Goal: Ask a question: Seek information or help from site administrators or community

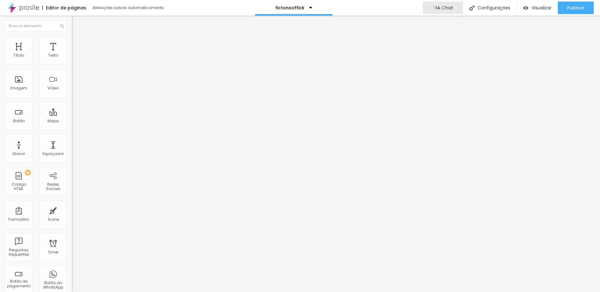
click at [401, 11] on div "Editor de páginas Alterações salvas automaticamente fictonsoffick IA Chat IA Ch…" at bounding box center [300, 8] width 600 height 16
click at [444, 9] on span "IA Chat" at bounding box center [444, 7] width 17 height 5
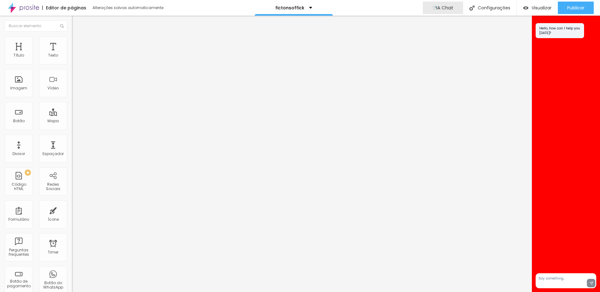
click at [561, 282] on textarea at bounding box center [566, 280] width 61 height 15
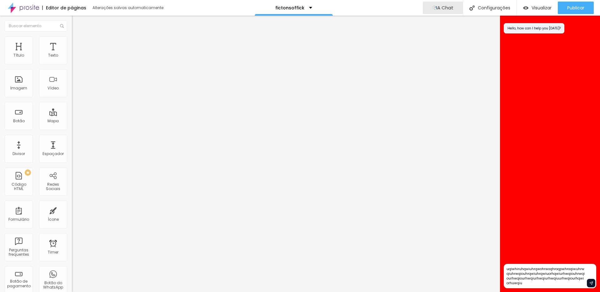
type textarea "uqiwhiruhqwiuhrqwohrwoqhroqpwhroqiwuhrwqiuhrwqiouhrqwiuhrqwiuorhqwiurhwqiouhrwq…"
click at [548, 187] on div "Hello, how can I help you [DATE]?" at bounding box center [550, 138] width 100 height 244
click at [539, 202] on div "Hello, how can I help you [DATE]?" at bounding box center [550, 138] width 100 height 244
click at [548, 223] on div "Hello, how can I help you [DATE]?" at bounding box center [550, 138] width 100 height 244
click at [549, 212] on div "Hello, how can I help you [DATE]?" at bounding box center [550, 138] width 100 height 244
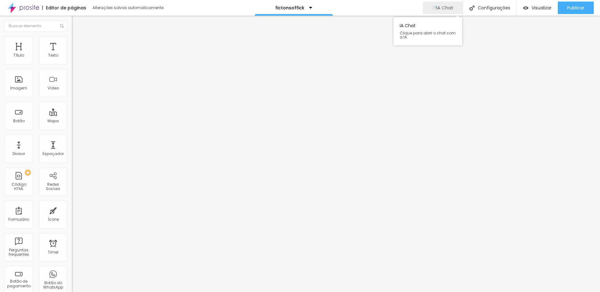
click at [444, 7] on span "IA Chat" at bounding box center [444, 7] width 17 height 5
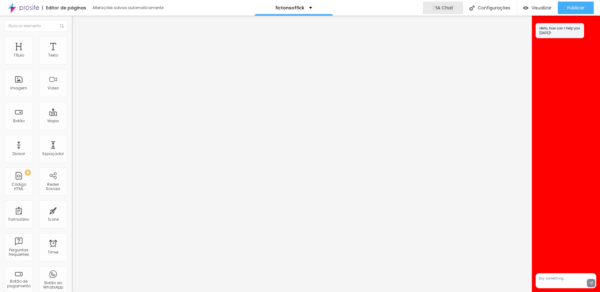
click at [558, 157] on div "Hello, how can I help you [DATE]?" at bounding box center [566, 143] width 68 height 254
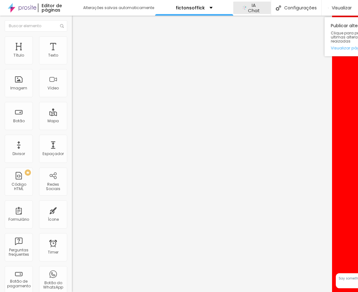
scroll to position [0, 42]
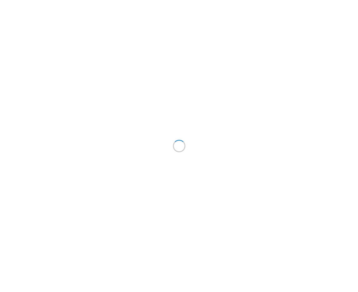
scroll to position [0, 42]
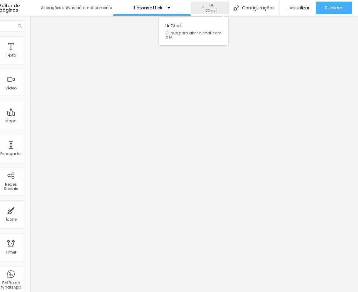
click at [212, 7] on span "IA Chat" at bounding box center [211, 8] width 15 height 11
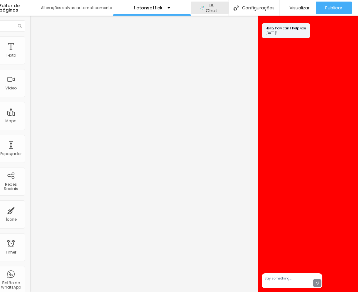
scroll to position [0, 41]
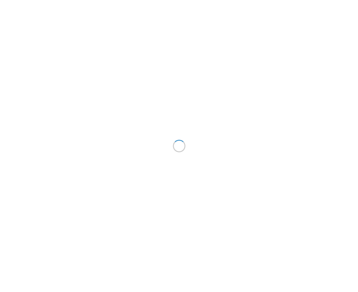
scroll to position [0, 41]
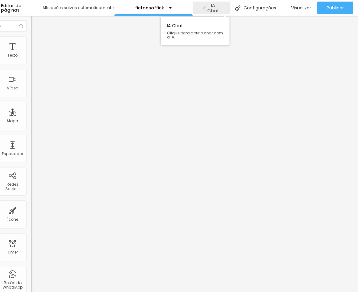
click at [217, 7] on span "IA Chat" at bounding box center [212, 8] width 15 height 11
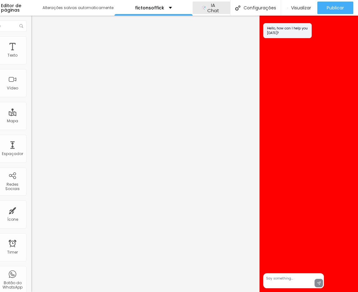
click at [295, 277] on textarea at bounding box center [293, 280] width 61 height 15
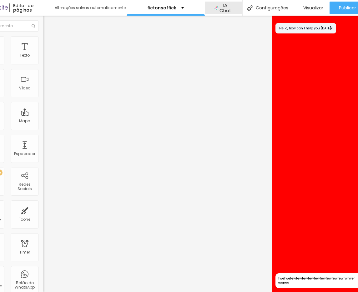
scroll to position [0, 42]
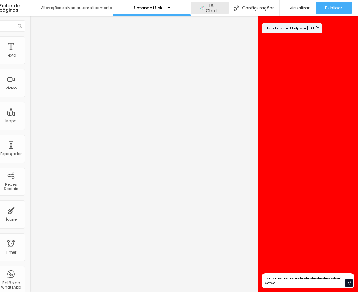
type textarea "fwefwefewfewfewfewfewfewfewfewfewfwfwefwefwe"
click at [288, 81] on div "Hello, how can I help you [DATE]?" at bounding box center [308, 143] width 100 height 254
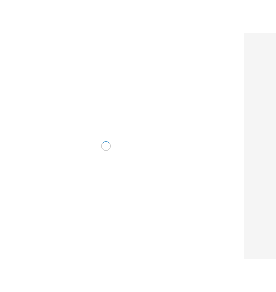
scroll to position [0, 42]
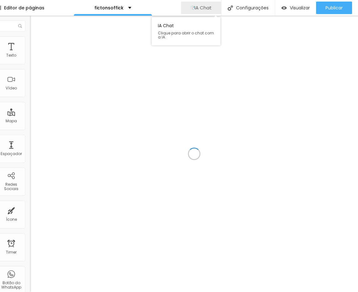
click at [207, 5] on span "IA Chat" at bounding box center [202, 7] width 17 height 5
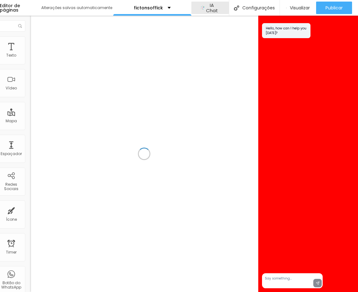
click at [291, 71] on div "Hello, how can I help you [DATE]?" at bounding box center [292, 143] width 68 height 254
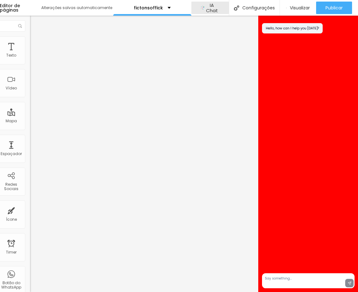
drag, startPoint x: 339, startPoint y: 280, endPoint x: 355, endPoint y: 253, distance: 31.1
click at [339, 280] on textarea at bounding box center [308, 280] width 93 height 15
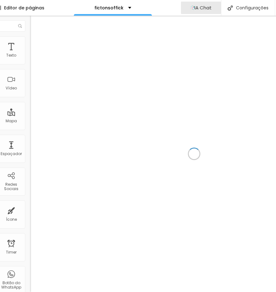
scroll to position [0, 124]
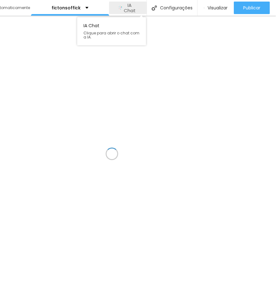
drag, startPoint x: 129, startPoint y: 7, endPoint x: 123, endPoint y: 7, distance: 6.6
click at [123, 7] on span "IA Chat" at bounding box center [129, 8] width 15 height 11
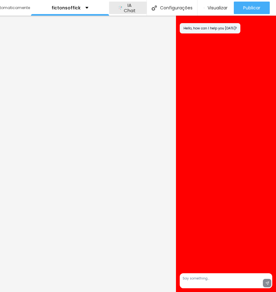
click at [234, 30] on div "Hello, how can I help you [DATE]?" at bounding box center [210, 28] width 61 height 10
click at [235, 28] on div "Hello, how can I help you [DATE]?" at bounding box center [210, 28] width 61 height 10
click at [231, 47] on div "Hello, how can I help you [DATE]?" at bounding box center [226, 143] width 100 height 254
